Goal: Check status: Check status

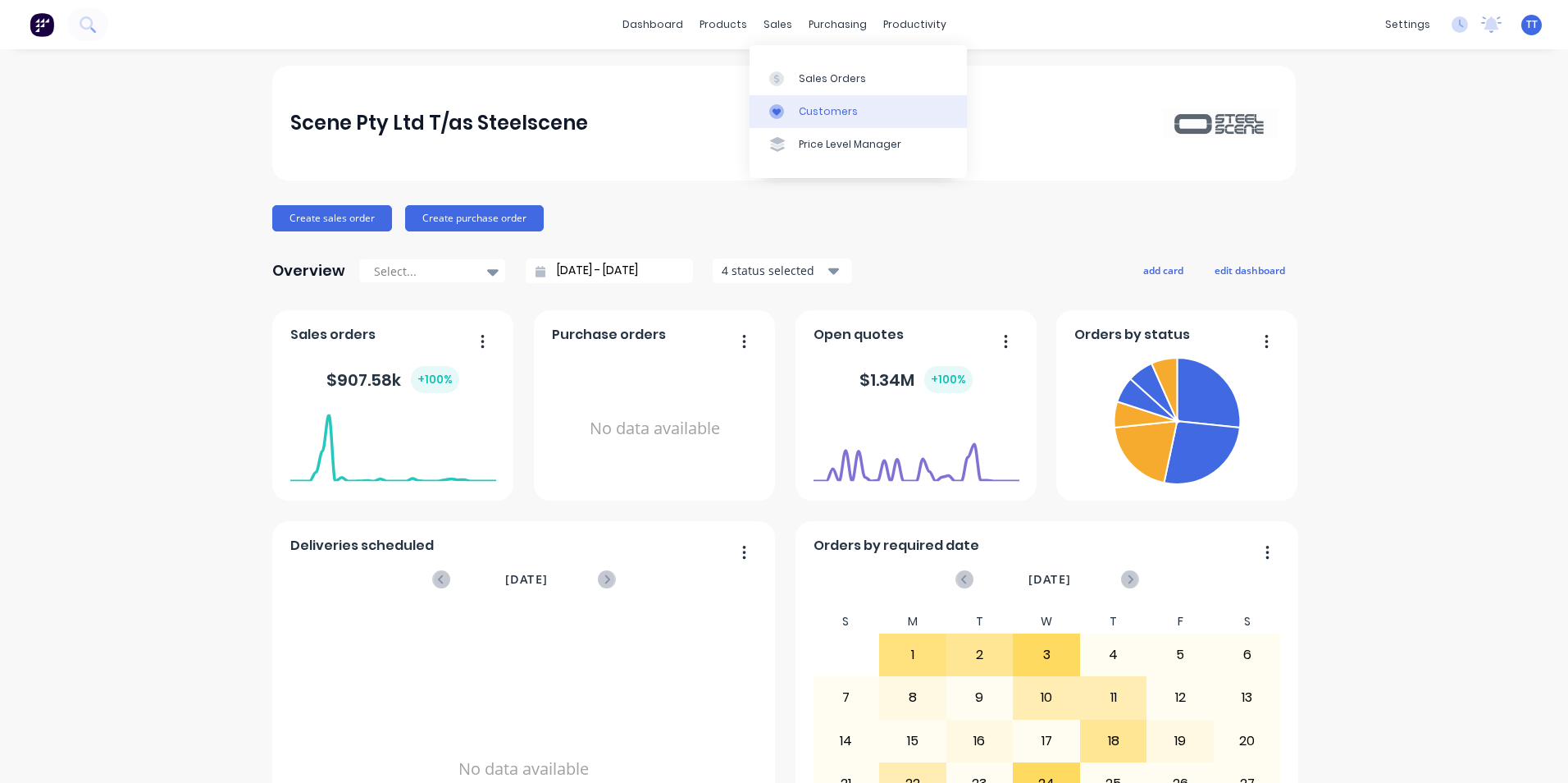
click at [825, 112] on div "Customers" at bounding box center [828, 111] width 59 height 15
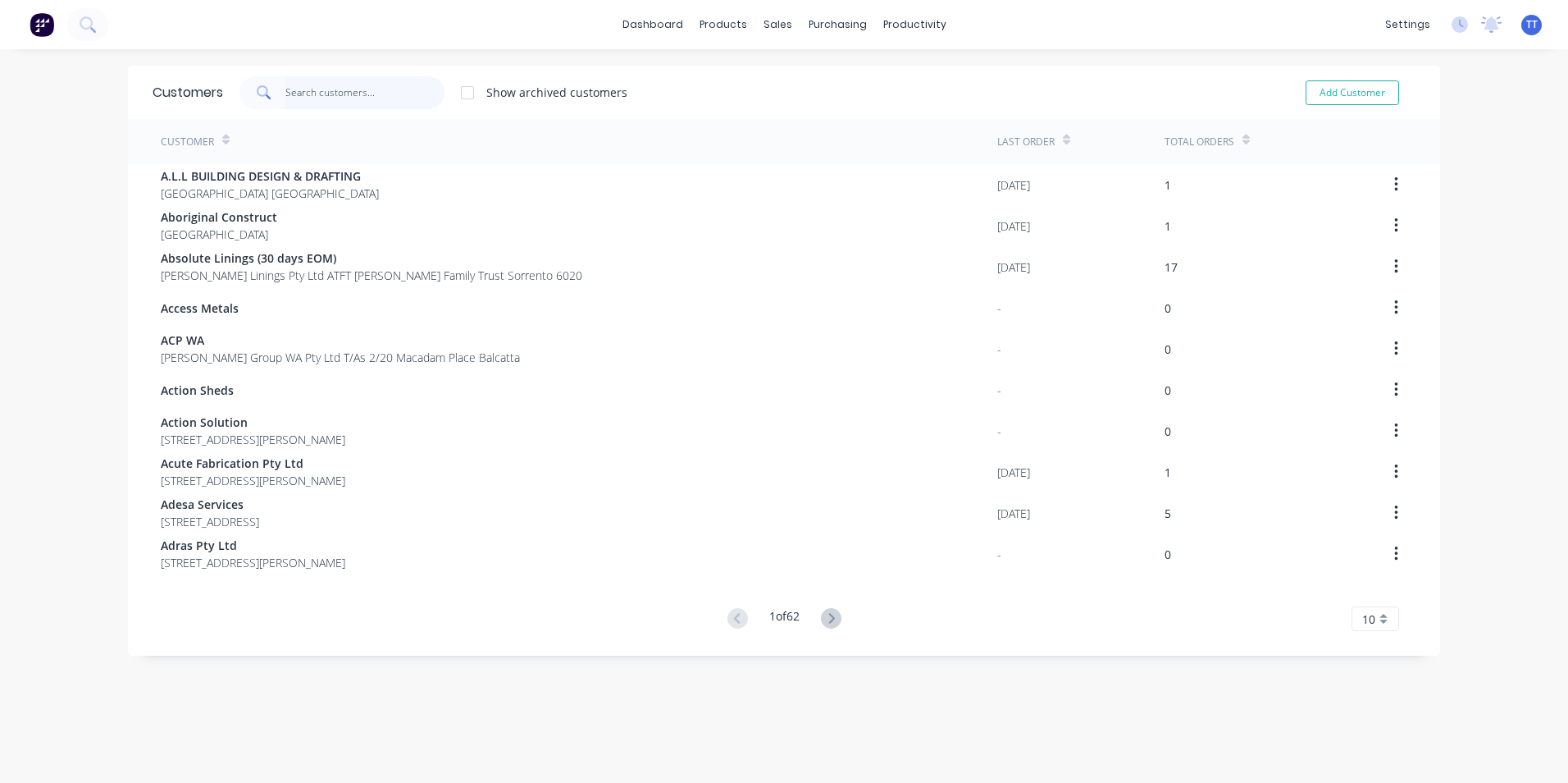
click at [304, 90] on input "text" at bounding box center [366, 92] width 160 height 32
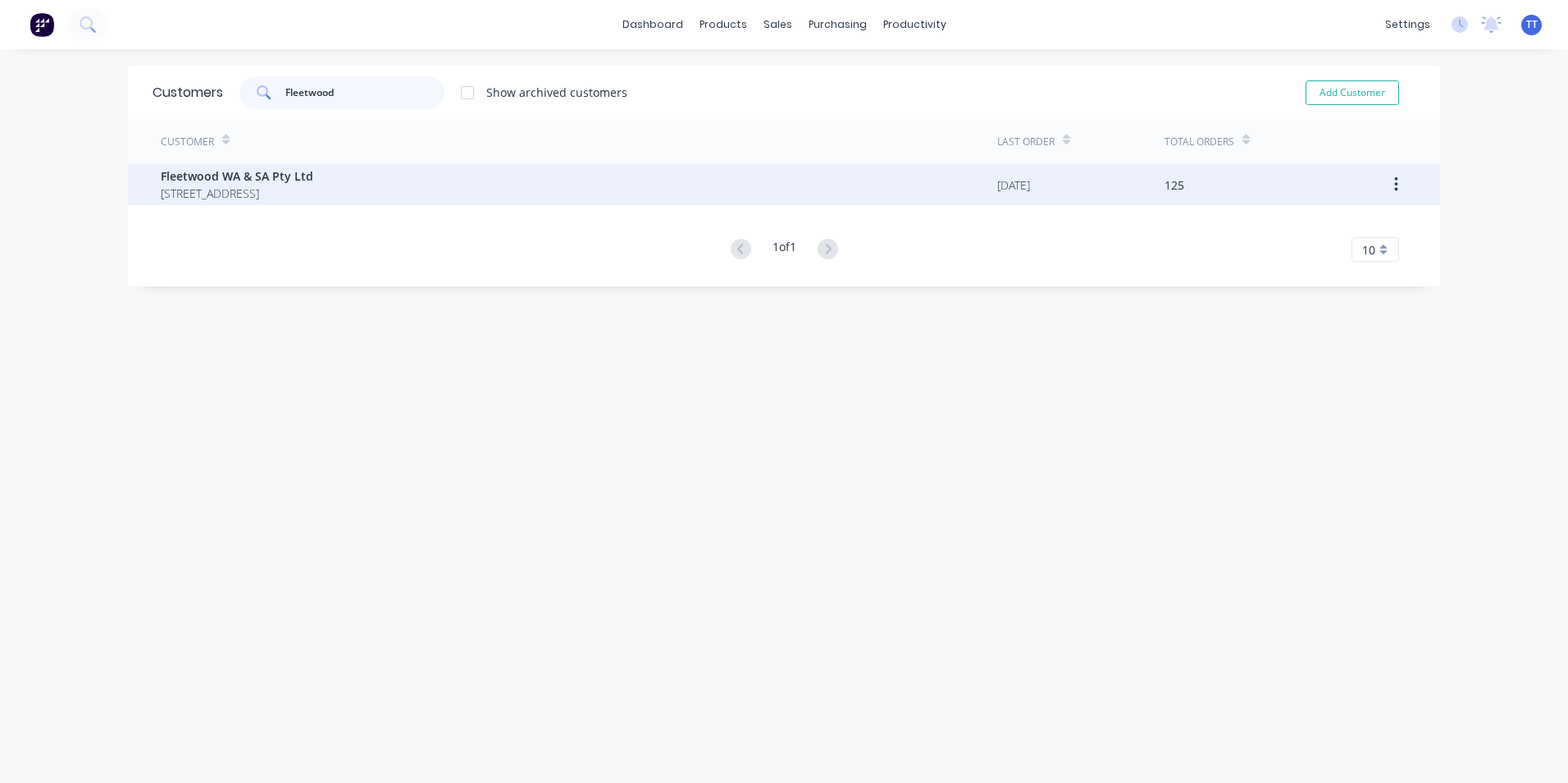
type input "Fleetwood"
click at [264, 196] on span "[STREET_ADDRESS]" at bounding box center [237, 193] width 152 height 17
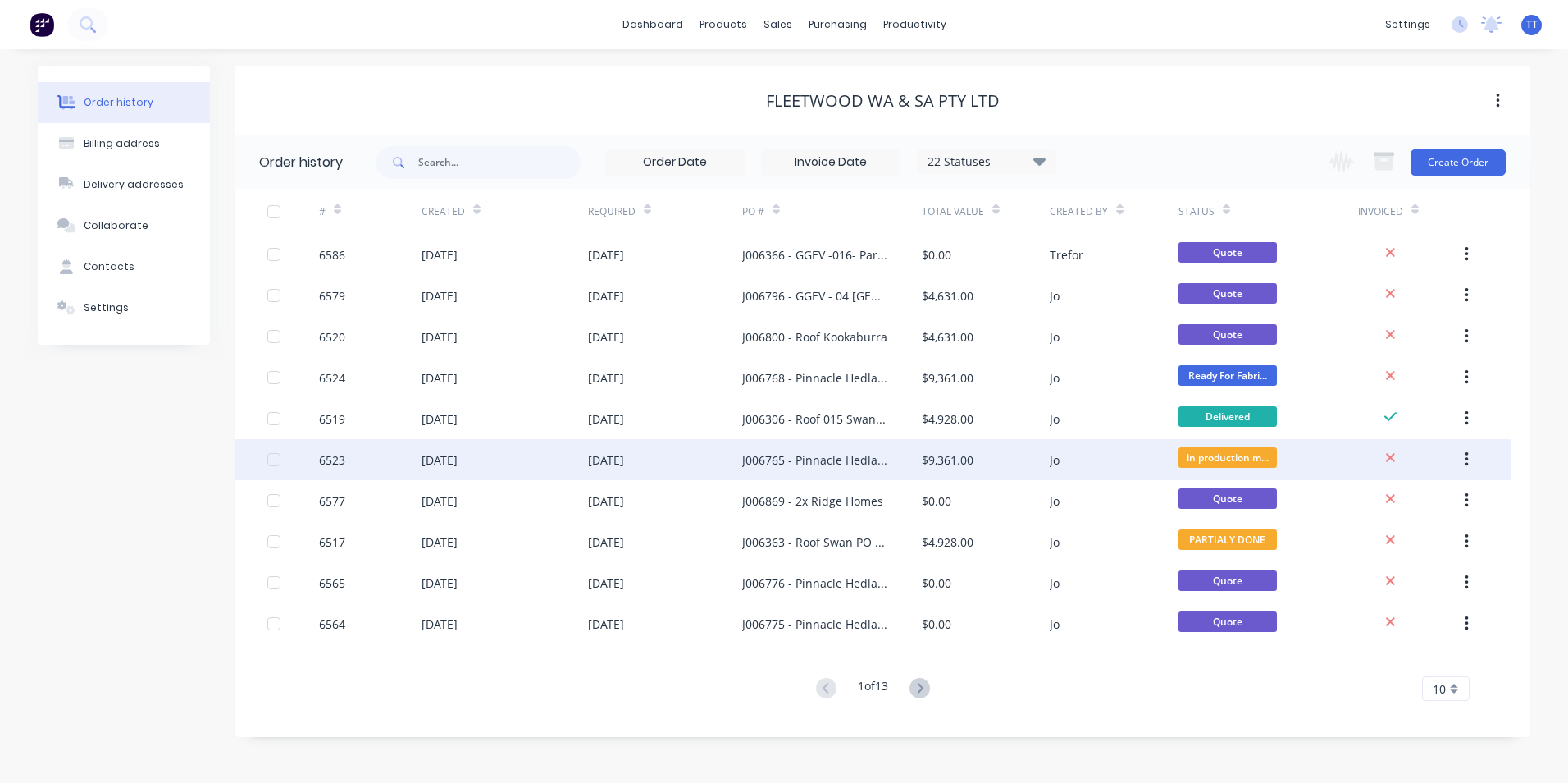
click at [531, 458] on div "[DATE]" at bounding box center [505, 459] width 167 height 41
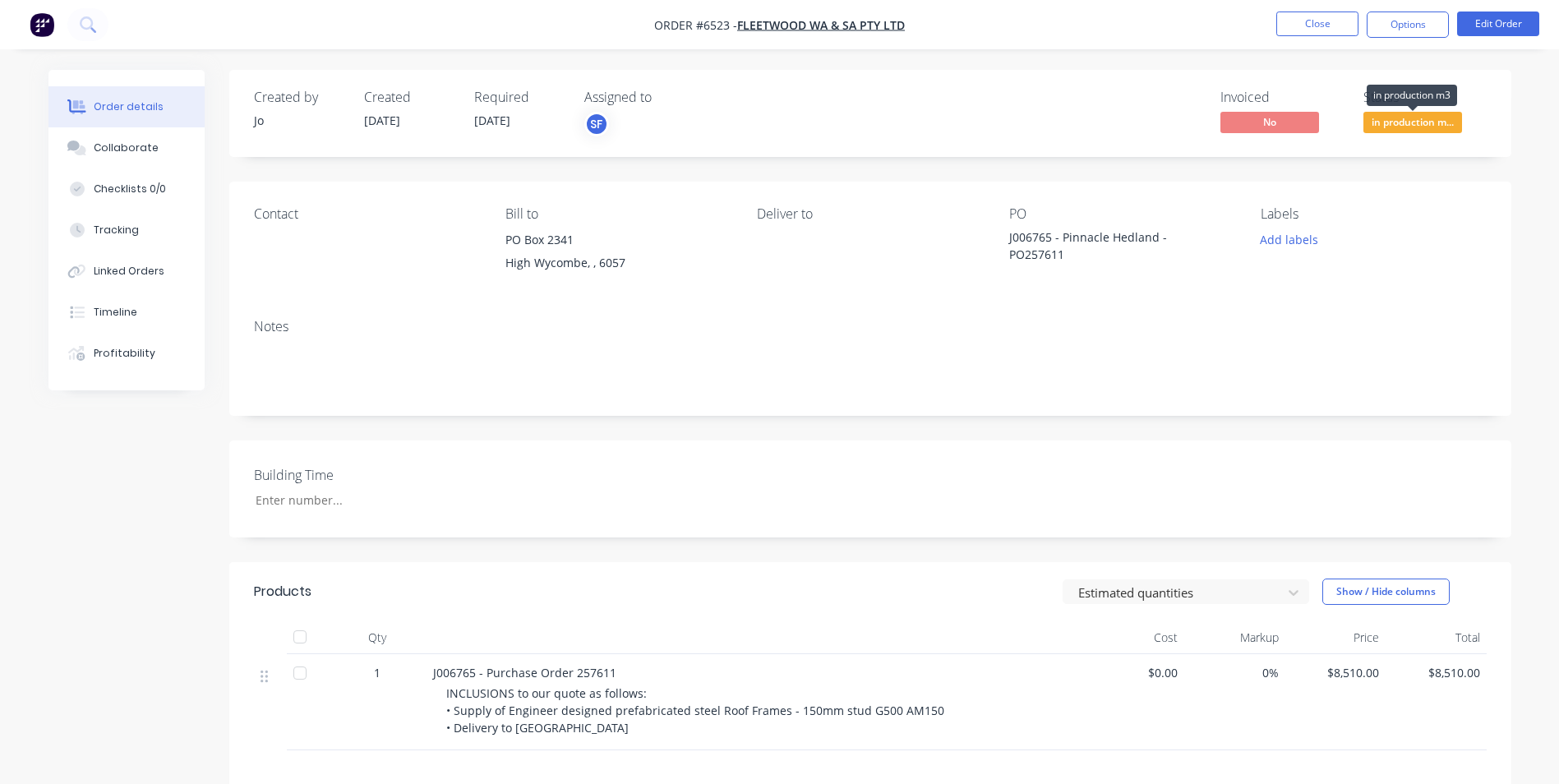
click at [1437, 121] on span "in production m..." at bounding box center [1412, 122] width 98 height 21
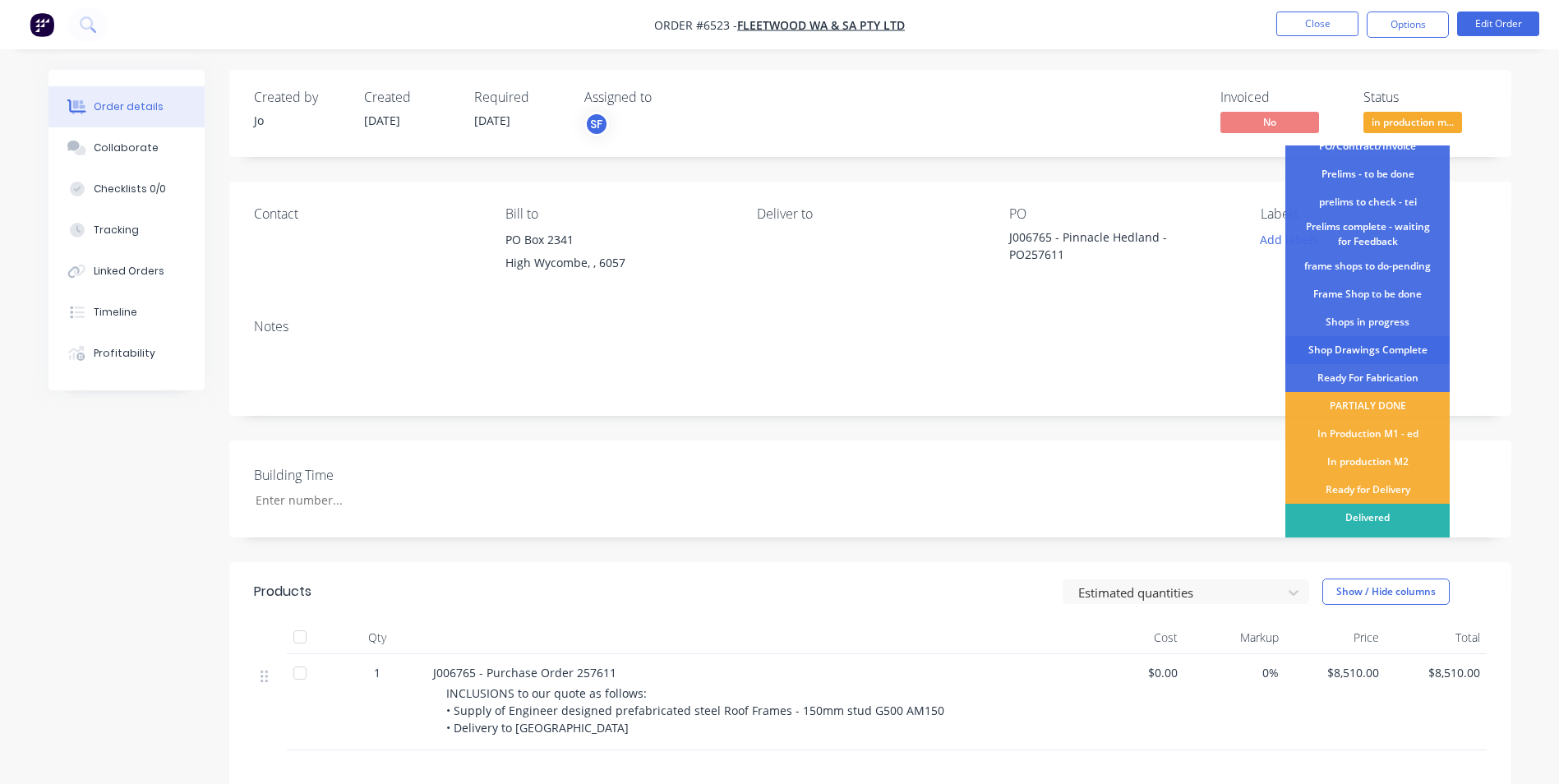
scroll to position [63, 0]
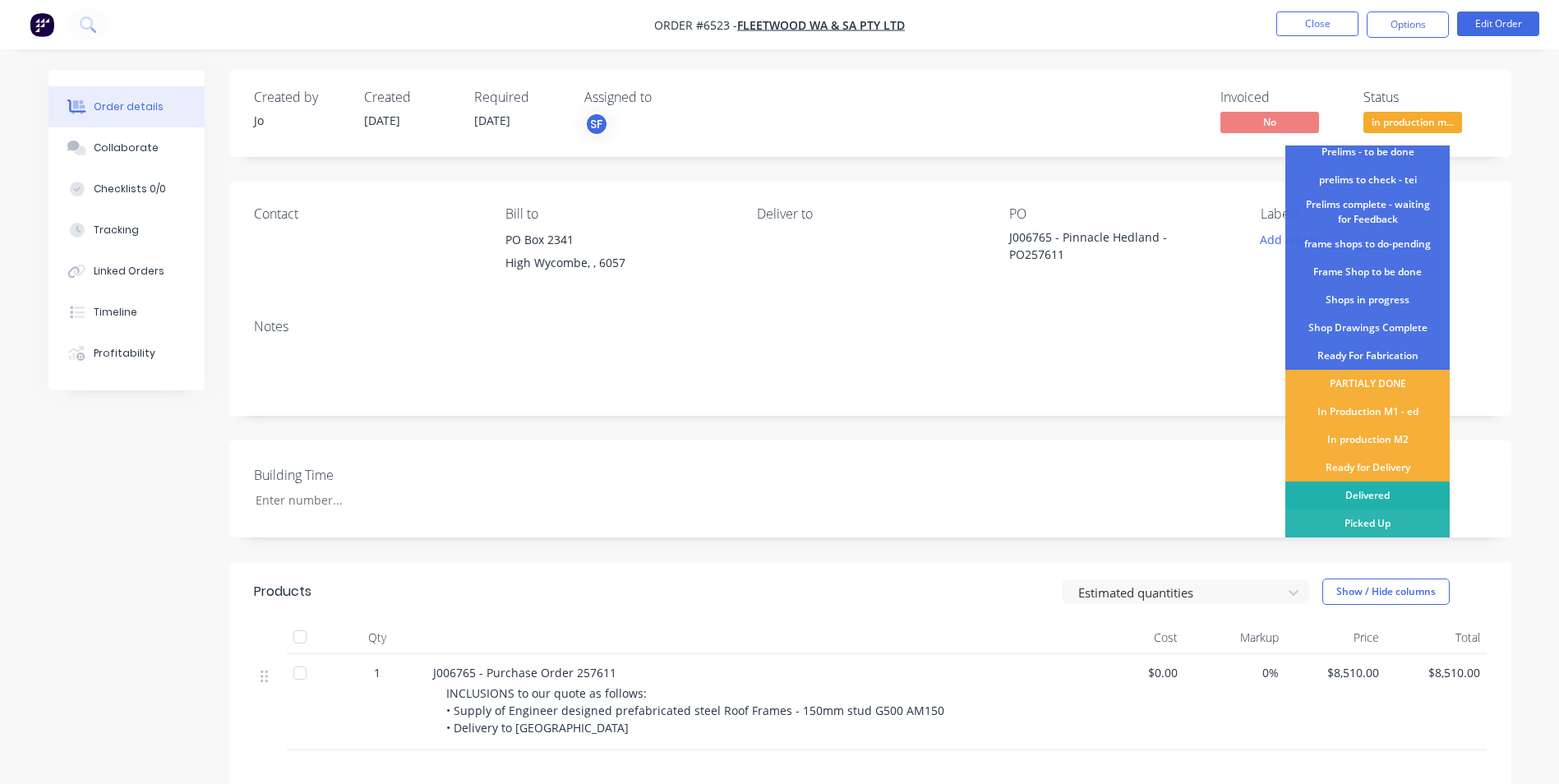
click at [1376, 495] on div "Delivered" at bounding box center [1367, 495] width 164 height 28
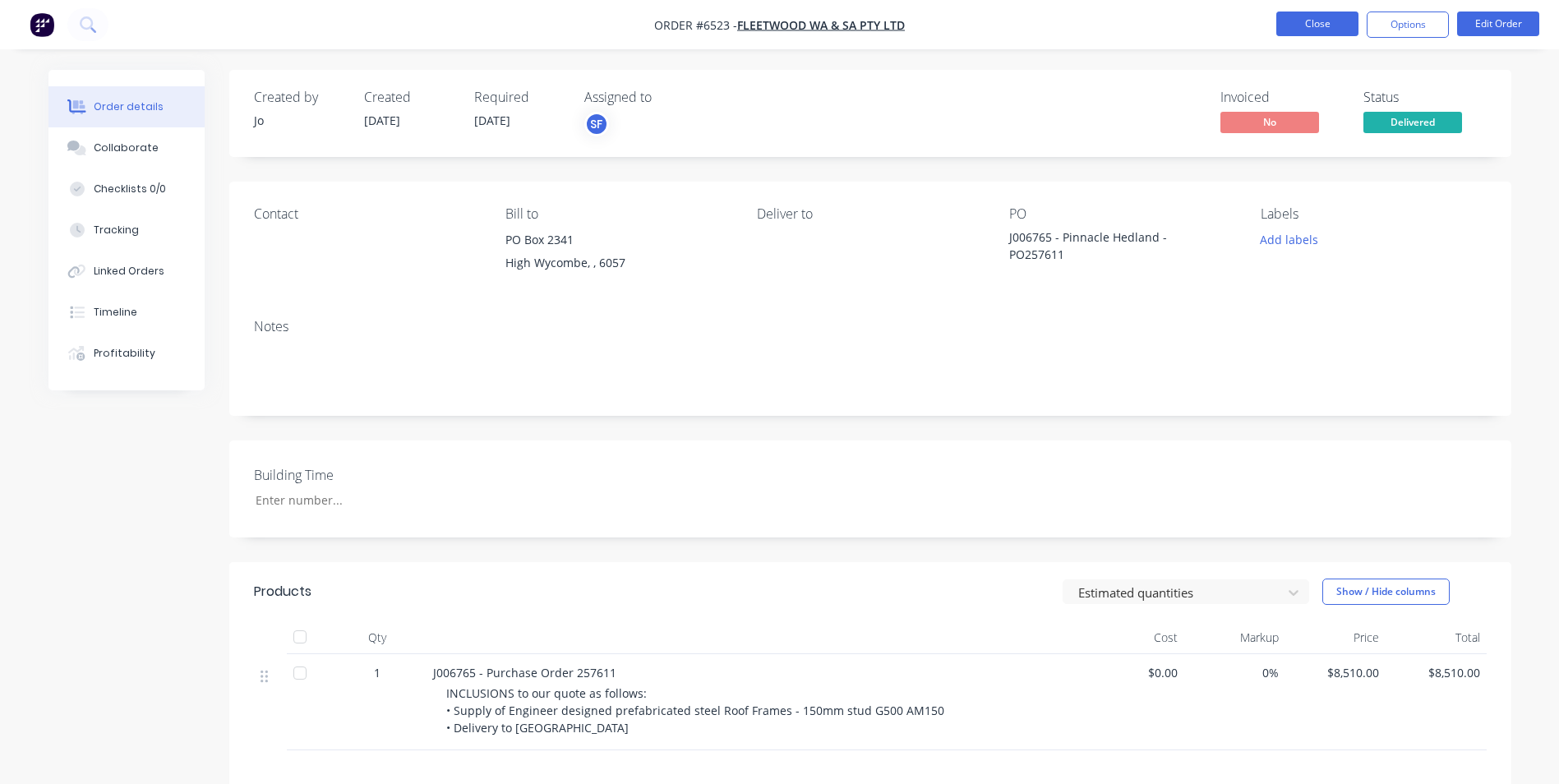
click at [1319, 26] on button "Close" at bounding box center [1318, 24] width 82 height 25
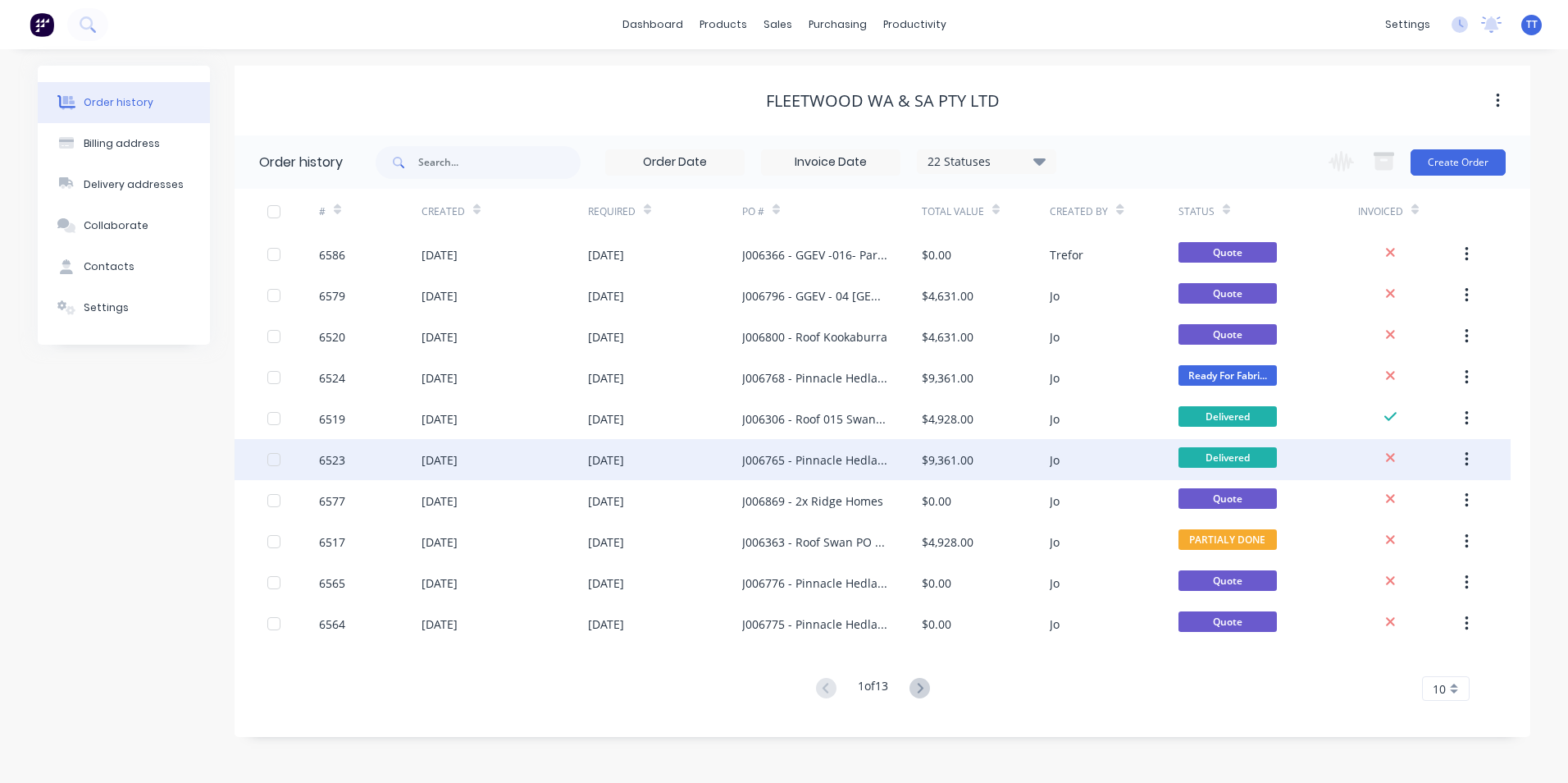
click at [510, 453] on div "[DATE]" at bounding box center [505, 459] width 167 height 41
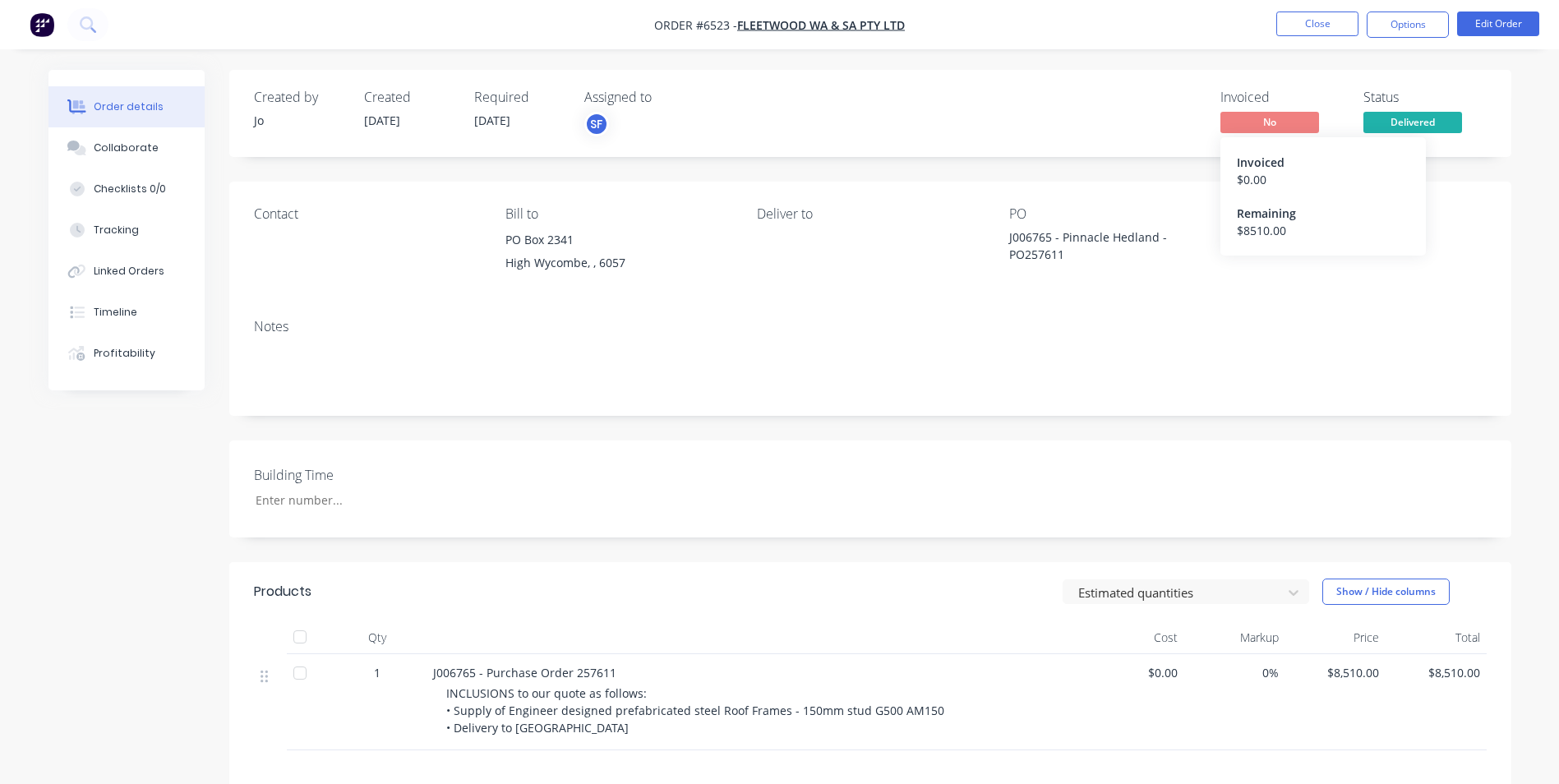
click at [1268, 121] on span "No" at bounding box center [1269, 122] width 98 height 21
click at [1420, 25] on button "Options" at bounding box center [1407, 25] width 82 height 27
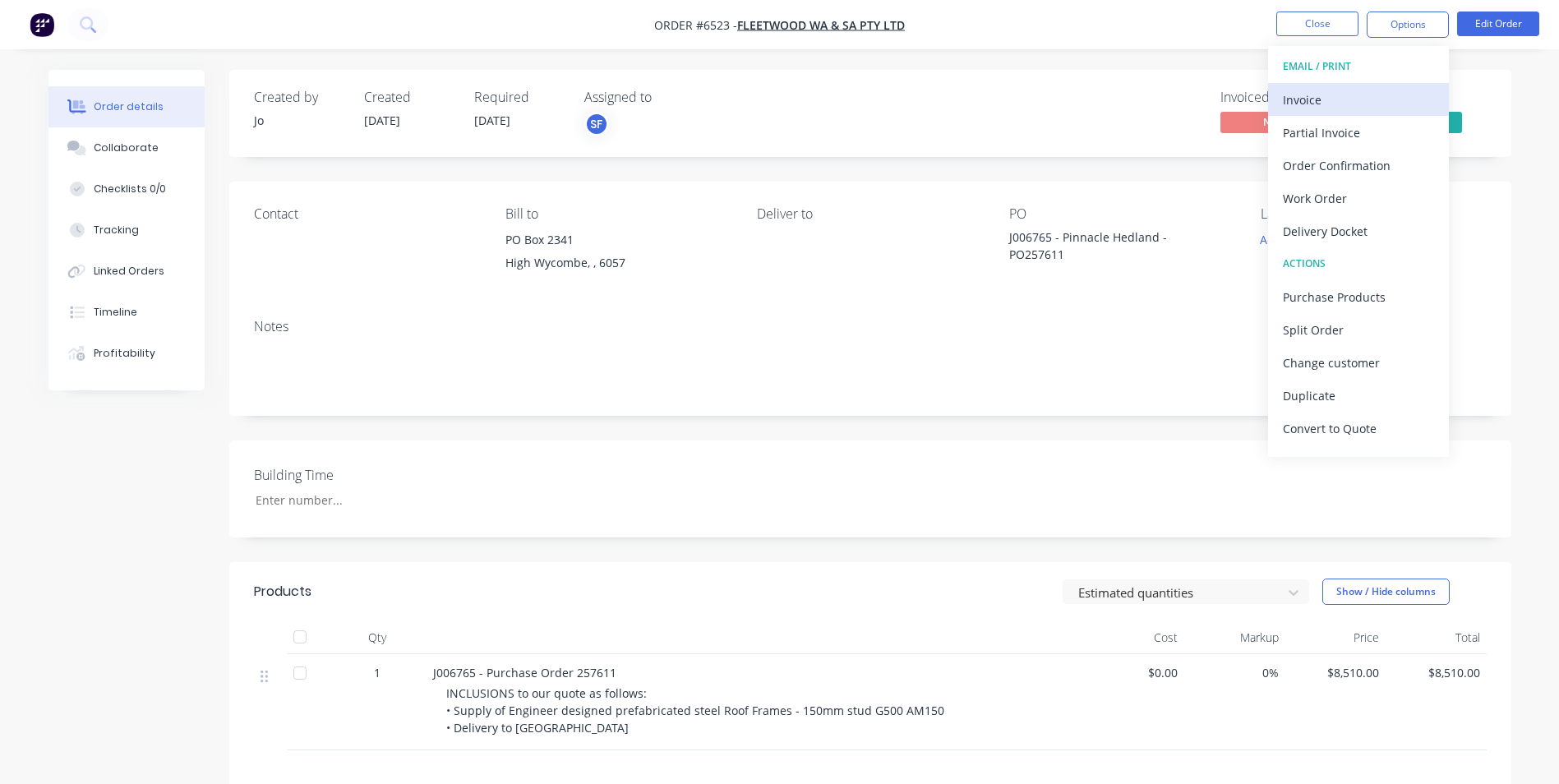
click at [1360, 97] on div "Invoice" at bounding box center [1359, 99] width 151 height 24
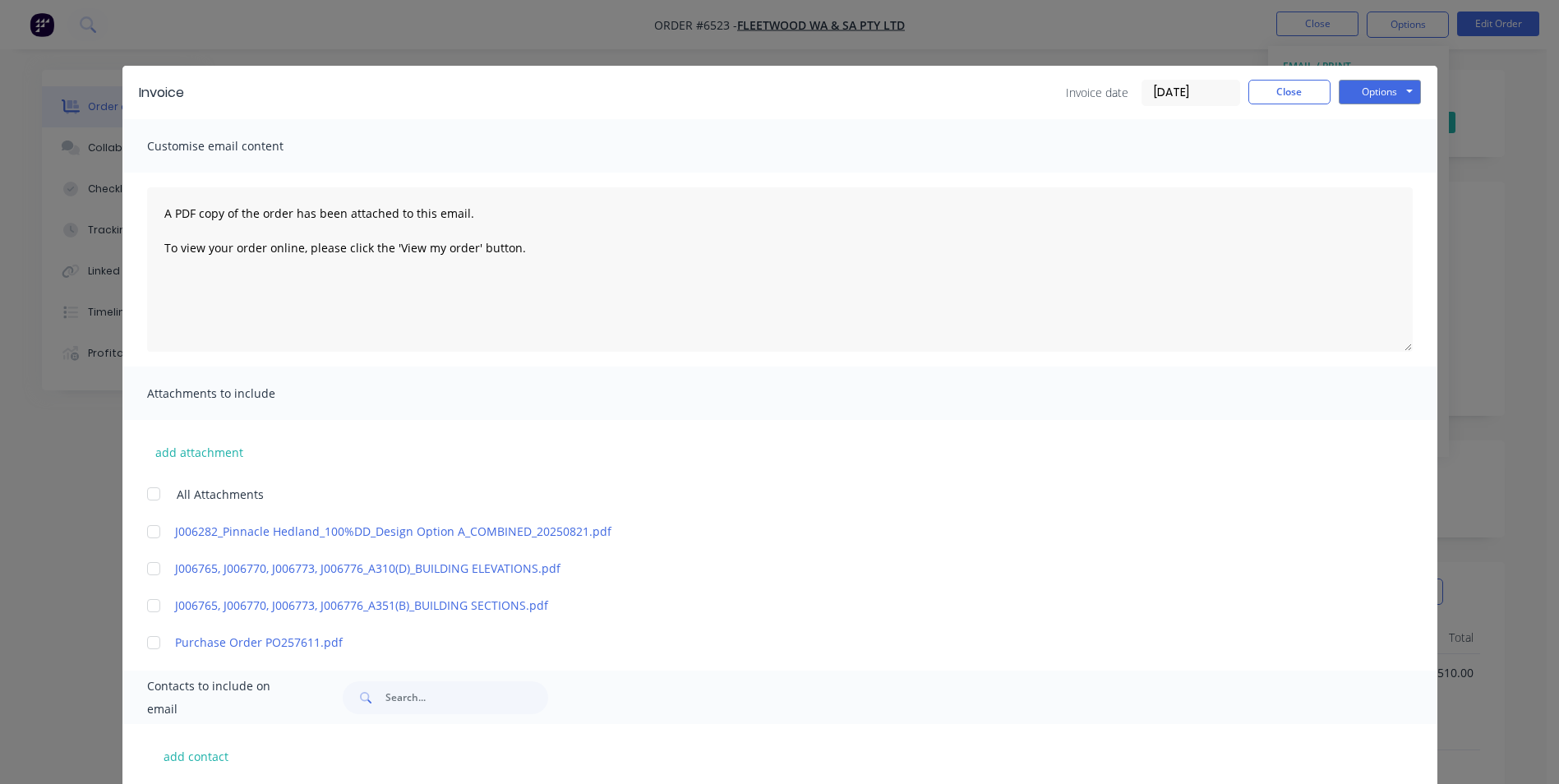
click at [147, 643] on div at bounding box center [154, 642] width 32 height 32
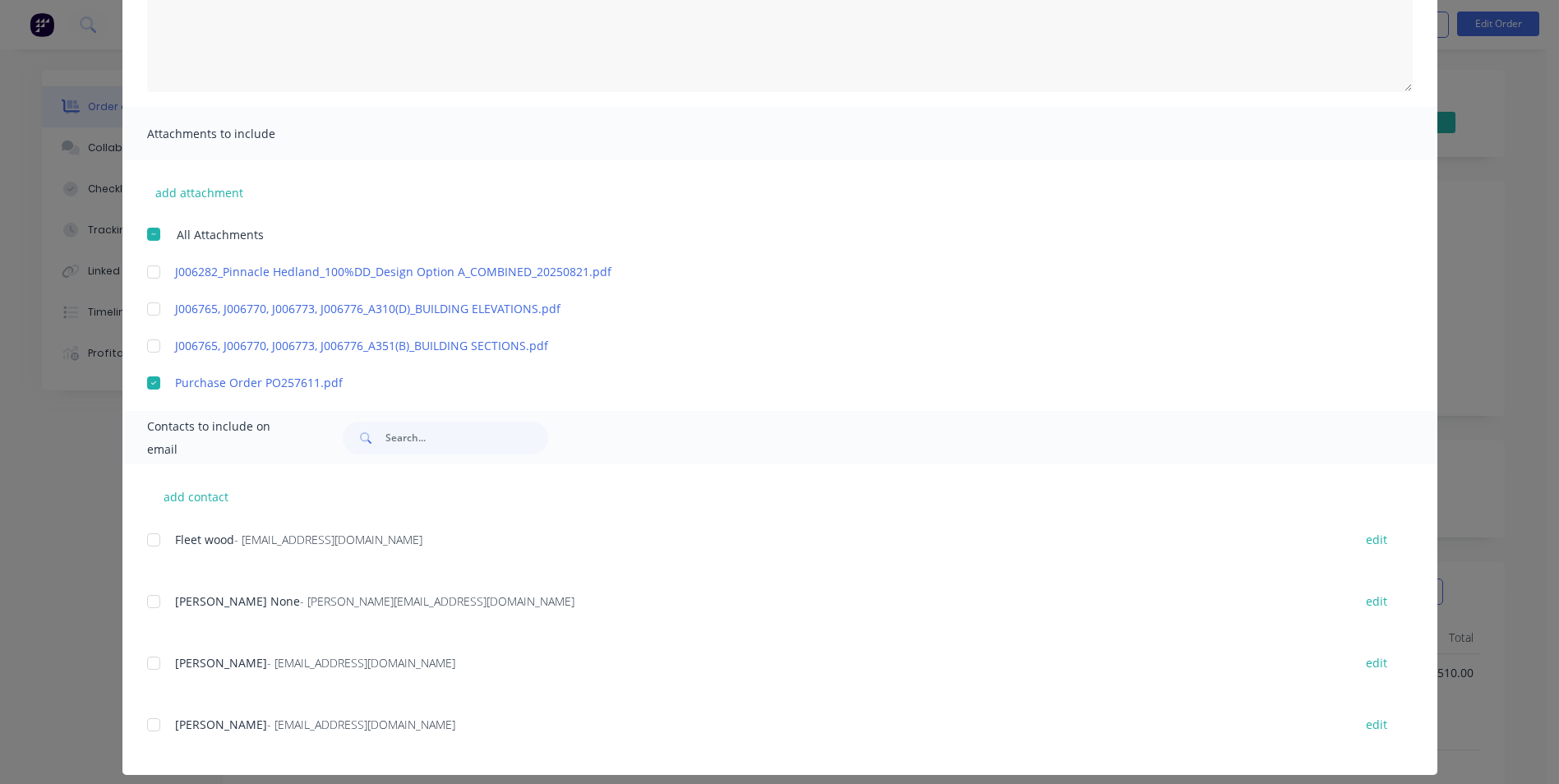
scroll to position [274, 0]
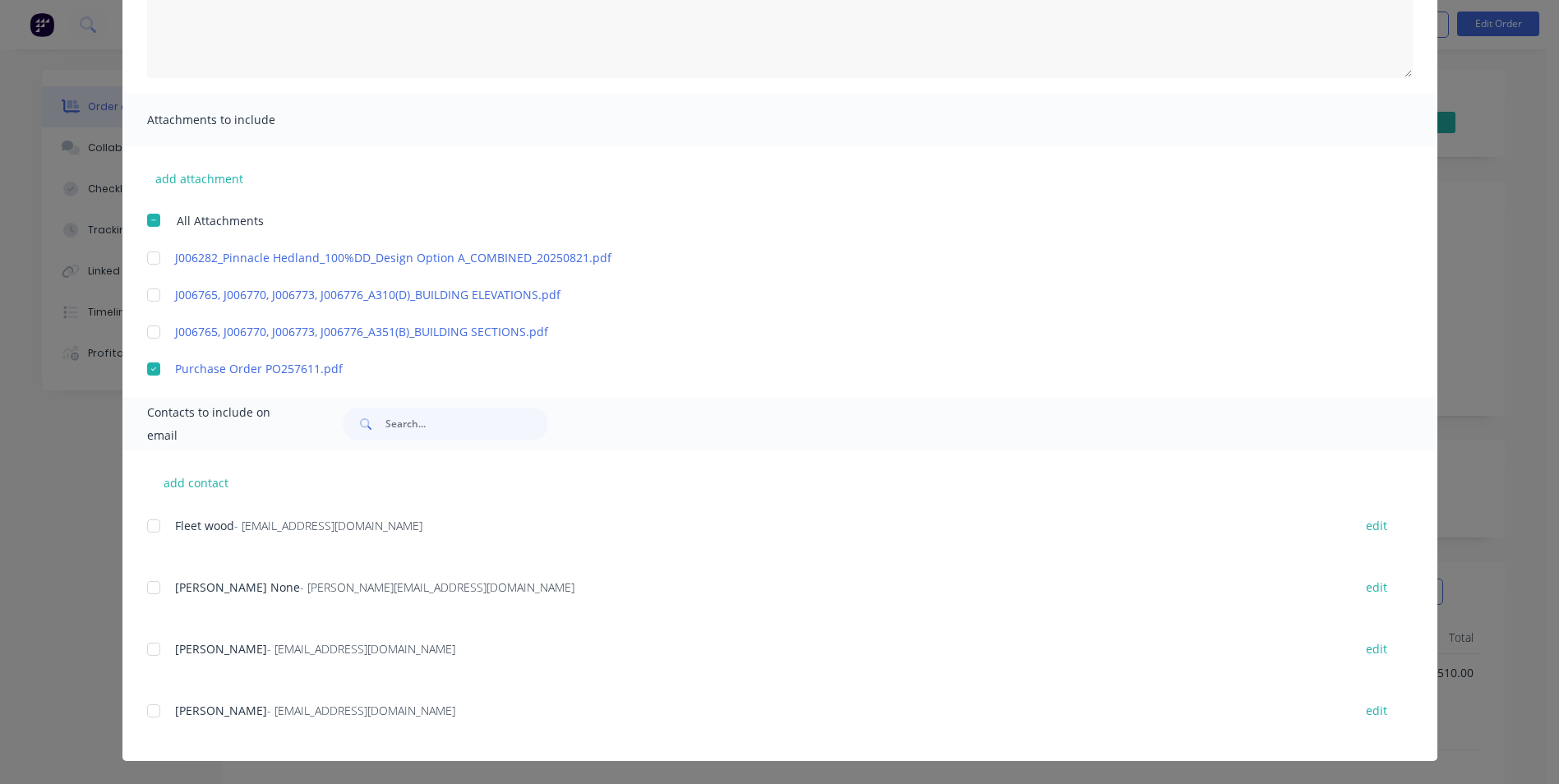
click at [141, 526] on div at bounding box center [154, 526] width 32 height 32
click at [149, 588] on div at bounding box center [154, 588] width 32 height 32
click at [155, 646] on div at bounding box center [154, 649] width 32 height 32
click at [145, 715] on div at bounding box center [154, 711] width 32 height 32
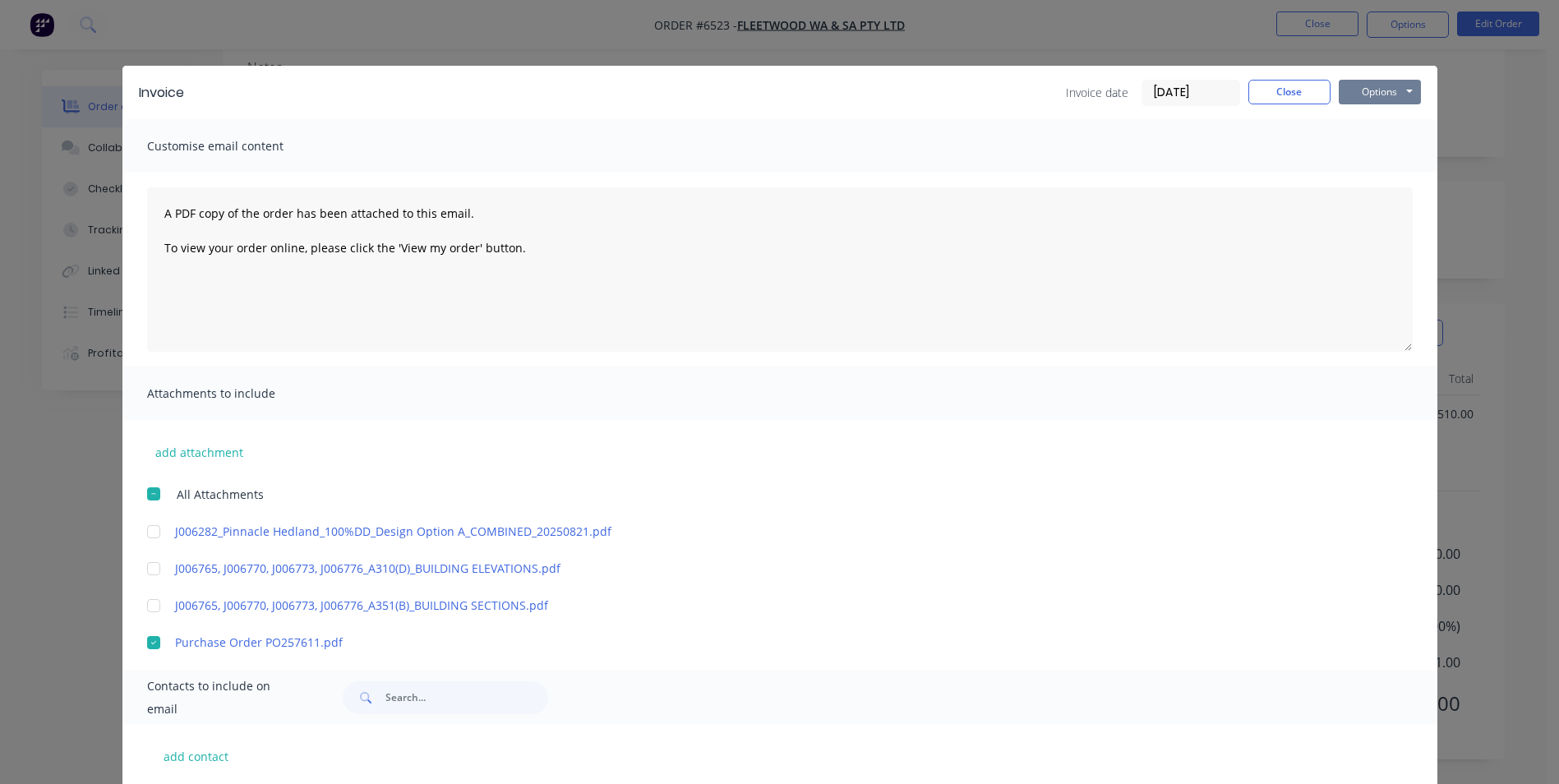
click at [1402, 85] on button "Options" at bounding box center [1380, 93] width 82 height 25
click at [1371, 173] on button "Email" at bounding box center [1391, 175] width 105 height 27
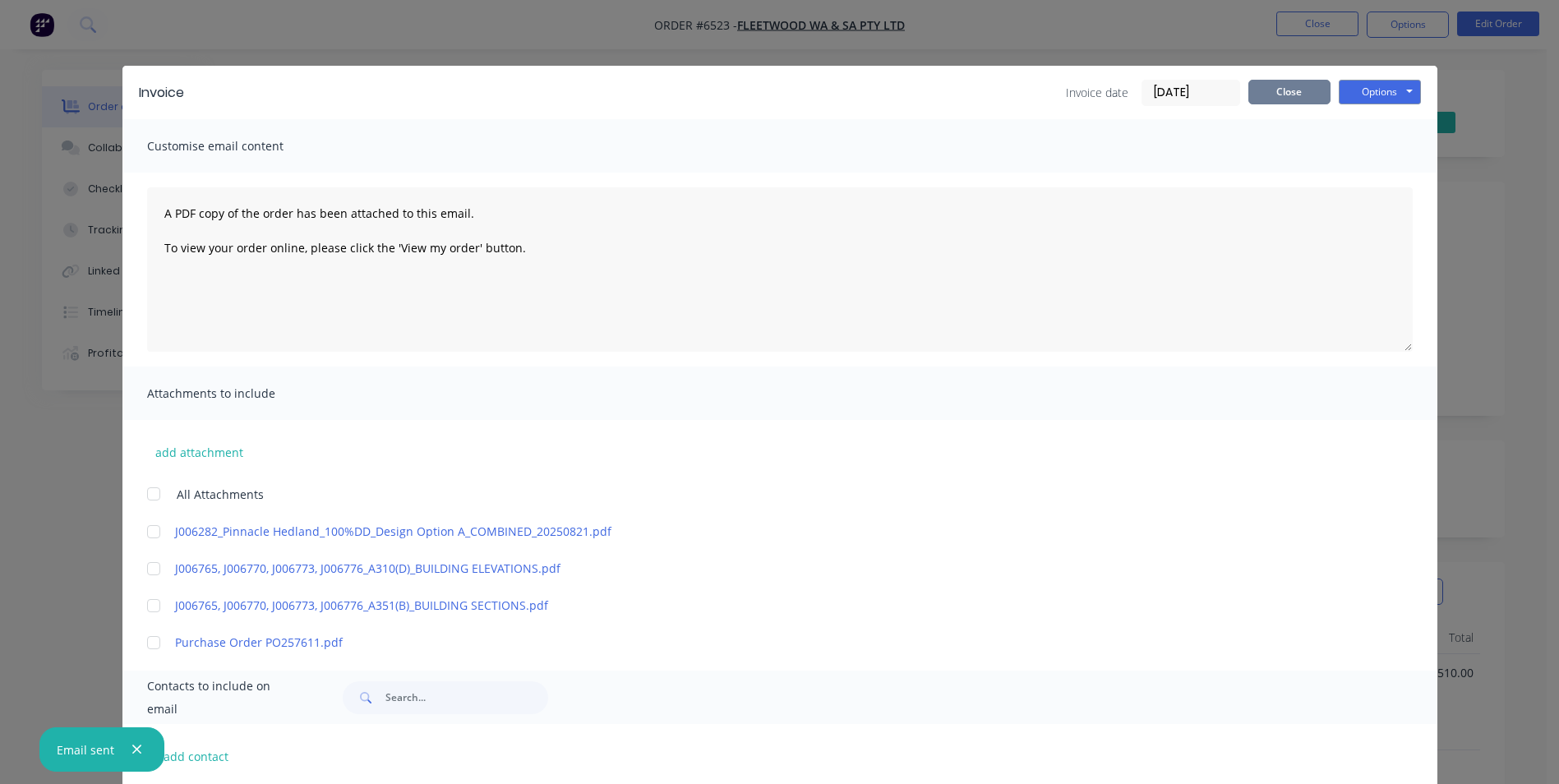
click at [1270, 90] on button "Close" at bounding box center [1289, 93] width 82 height 25
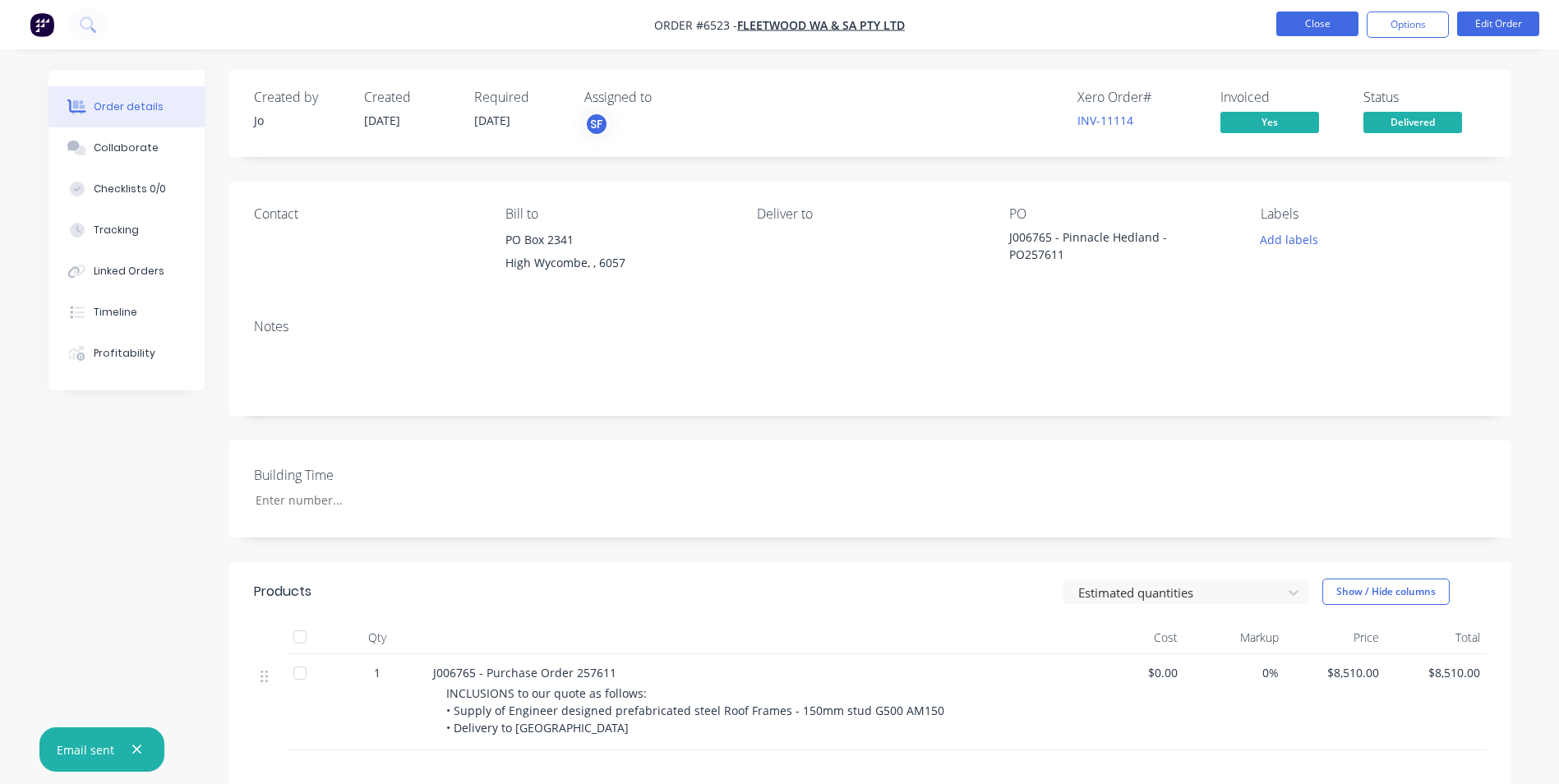
click at [1316, 27] on button "Close" at bounding box center [1318, 24] width 82 height 25
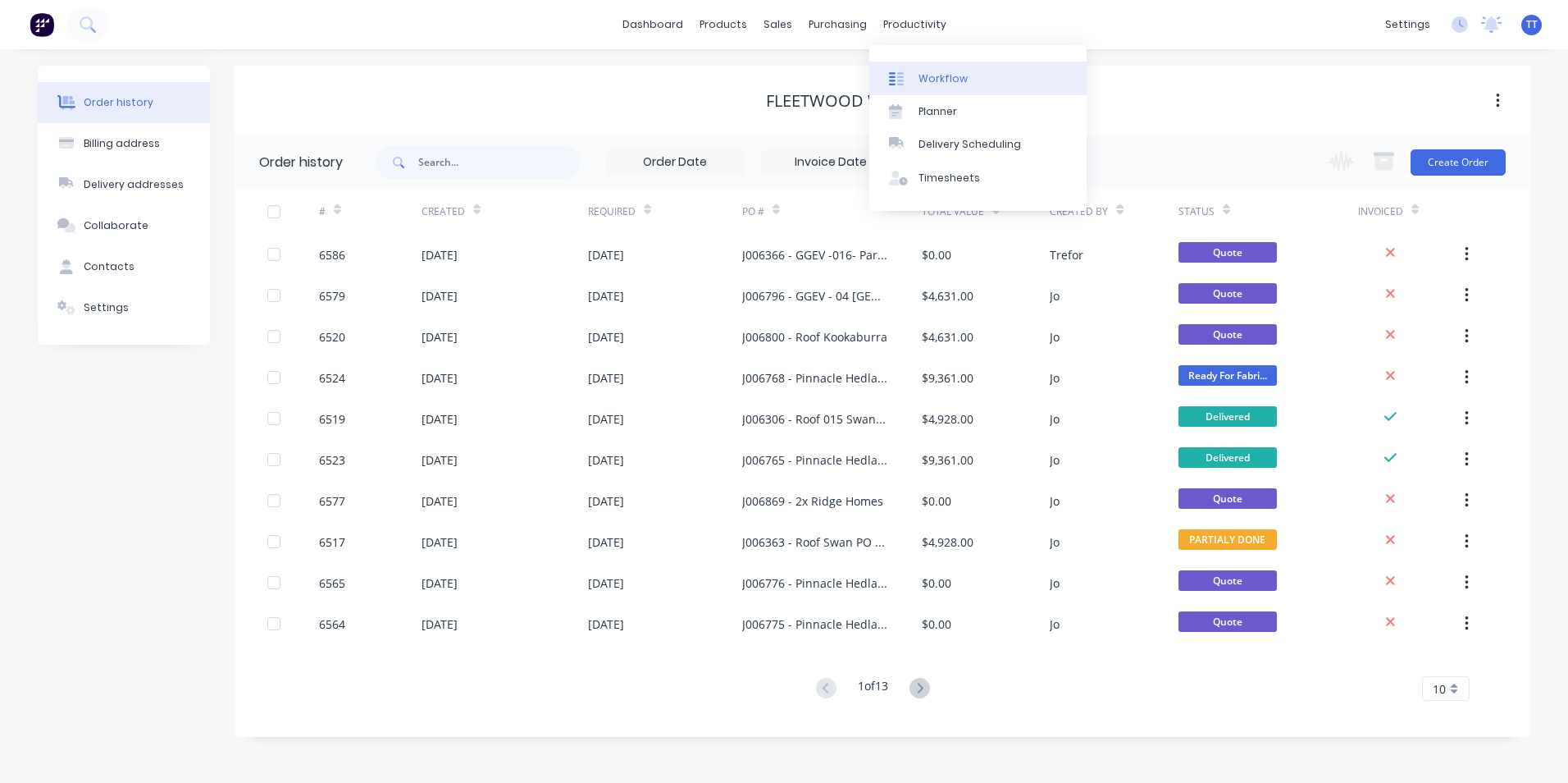
click at [937, 76] on div "Workflow" at bounding box center [943, 79] width 50 height 15
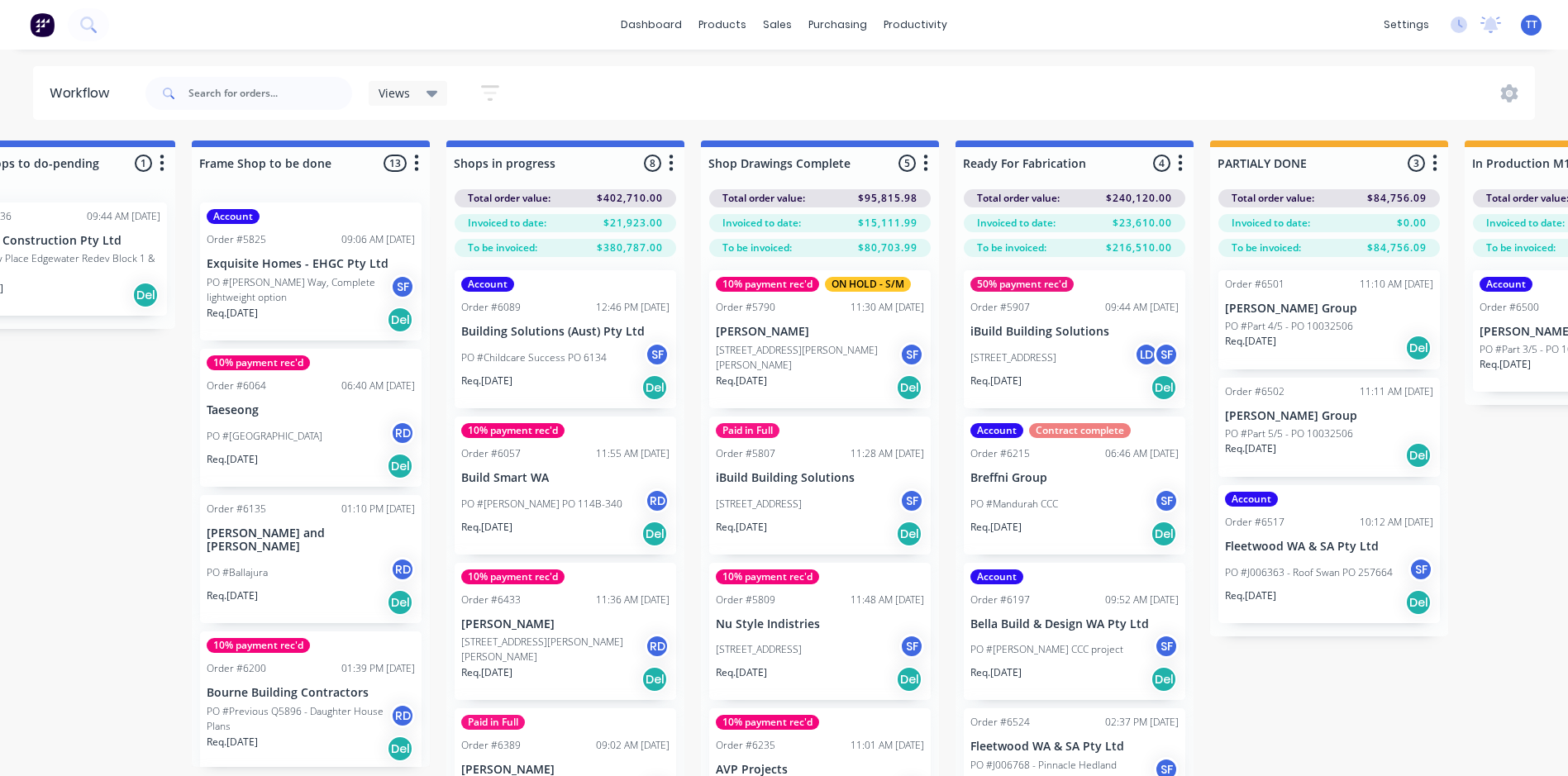
scroll to position [0, 2626]
